Goal: Browse casually

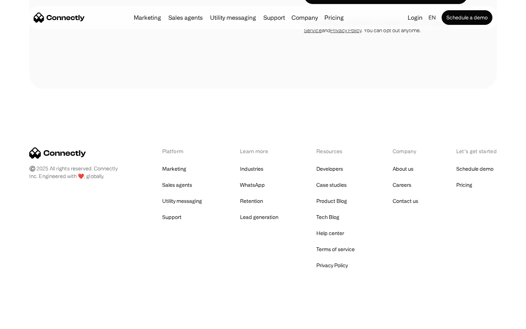
scroll to position [1411, 0]
